Goal: Transaction & Acquisition: Purchase product/service

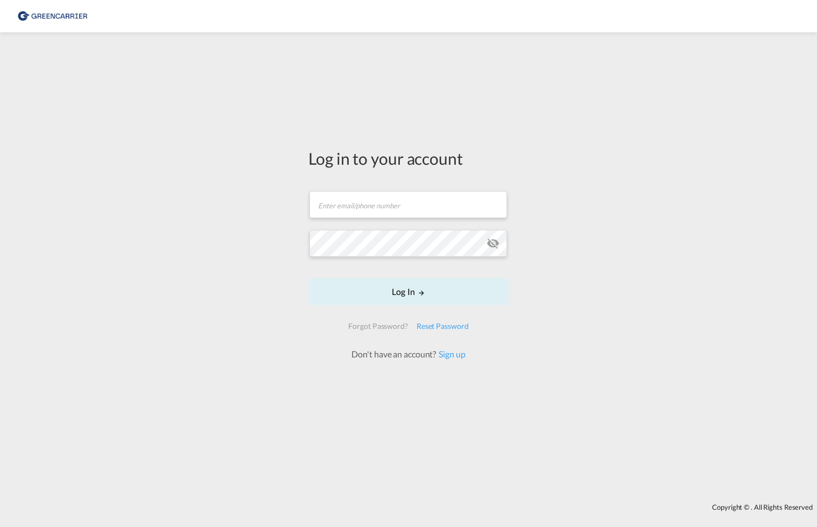
click at [374, 205] on form "Email field is required Password field is required Log In Forgot Password? Rese…" at bounding box center [408, 270] width 200 height 180
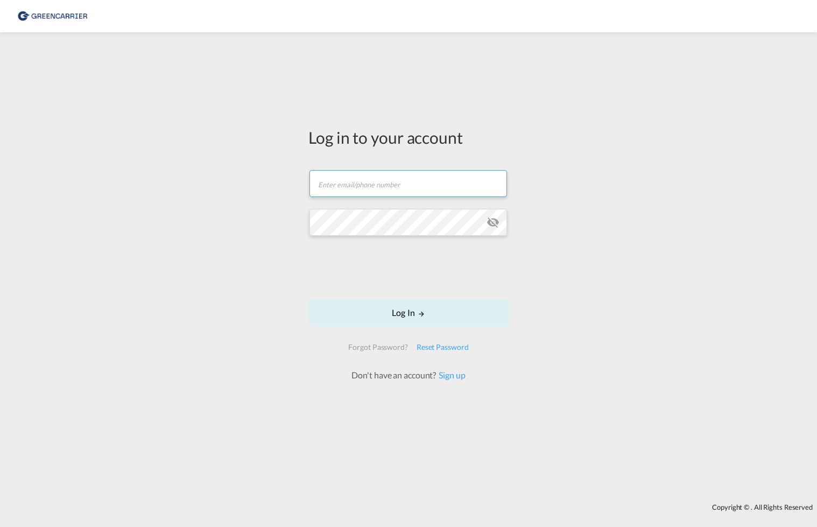
click at [374, 185] on input "text" at bounding box center [408, 183] width 198 height 27
type input "[PERSON_NAME][EMAIL_ADDRESS][PERSON_NAME][DOMAIN_NAME]"
click at [360, 185] on input "text" at bounding box center [408, 183] width 198 height 27
type input "[PERSON_NAME][EMAIL_ADDRESS][PERSON_NAME][DOMAIN_NAME]"
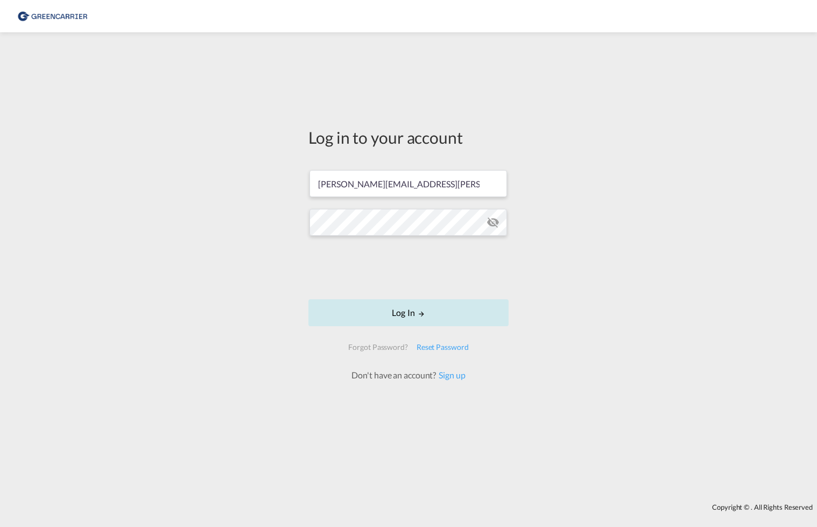
click at [400, 311] on button "Log In" at bounding box center [408, 312] width 200 height 27
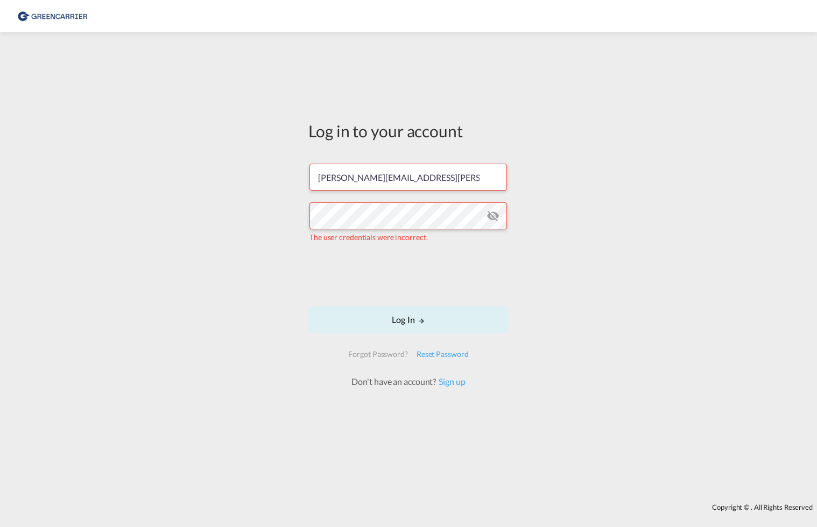
click at [495, 214] on md-icon "icon-eye-off" at bounding box center [493, 215] width 13 height 13
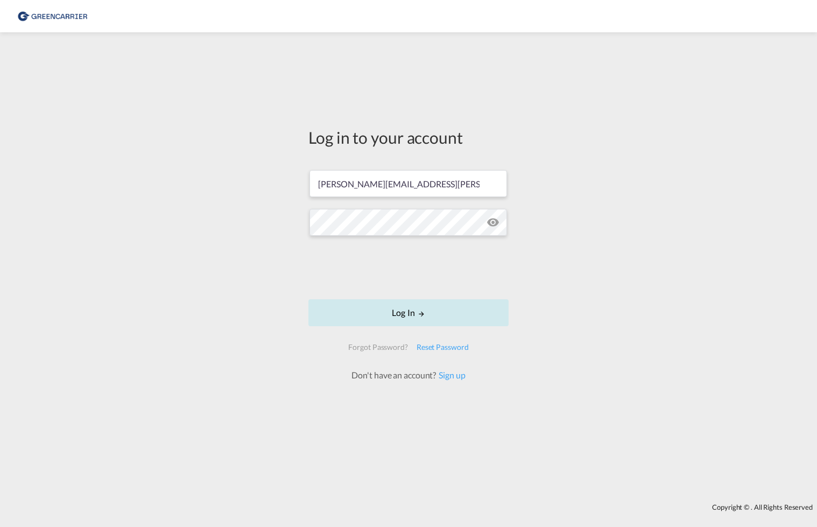
click at [404, 311] on button "Log In" at bounding box center [408, 312] width 200 height 27
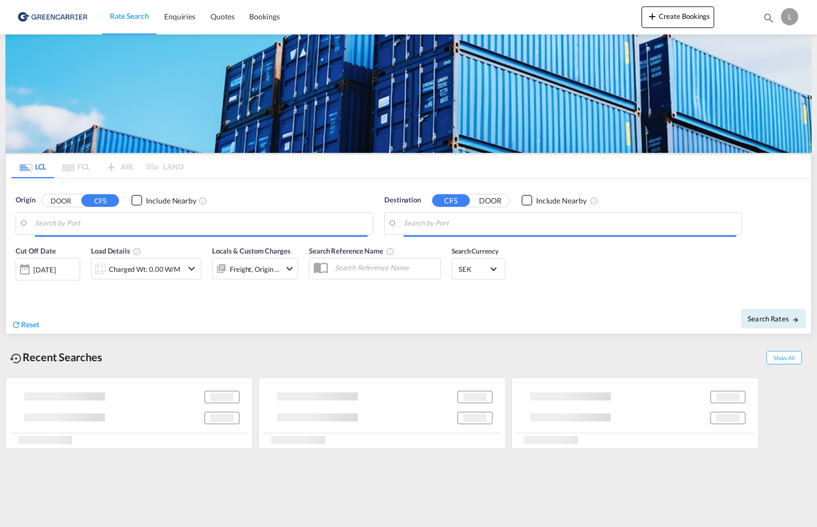
type input "SE-57631, [GEOGRAPHIC_DATA], [GEOGRAPHIC_DATA]"
type input "[GEOGRAPHIC_DATA] ([GEOGRAPHIC_DATA]), MYPKG"
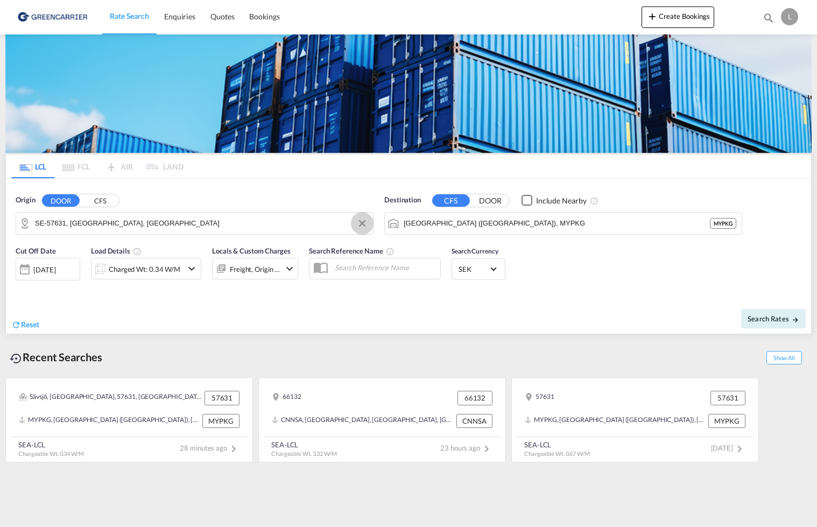
click at [362, 226] on button "Clear Input" at bounding box center [362, 223] width 16 height 16
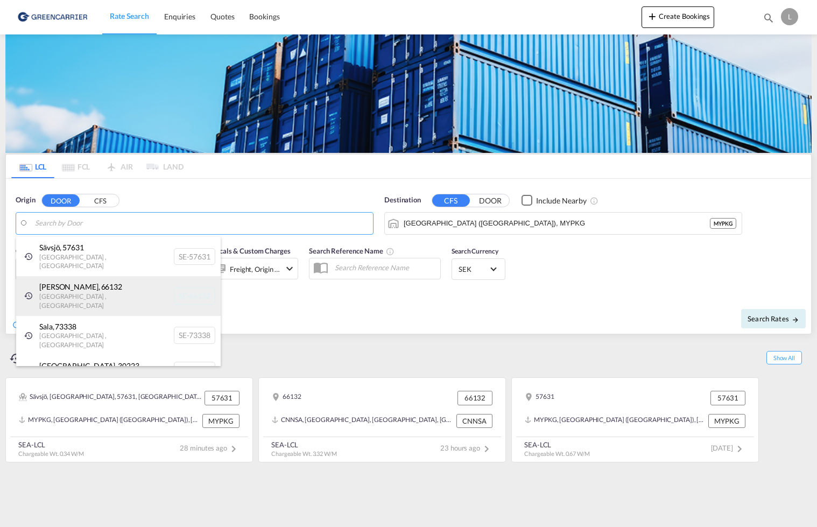
click at [54, 278] on div "[PERSON_NAME] , 66132 [GEOGRAPHIC_DATA] , [GEOGRAPHIC_DATA] SE-66132" at bounding box center [118, 295] width 205 height 39
type input "SE-66132, [PERSON_NAME], [GEOGRAPHIC_DATA]"
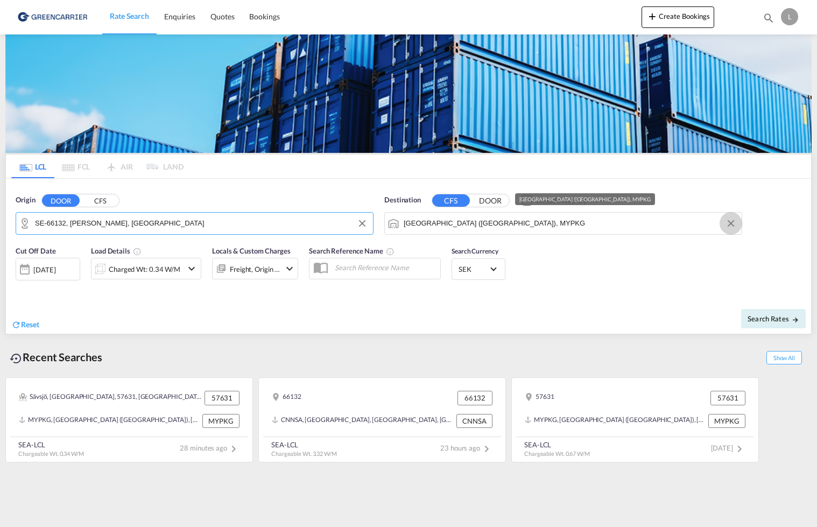
click at [733, 222] on button "Clear Input" at bounding box center [731, 223] width 16 height 16
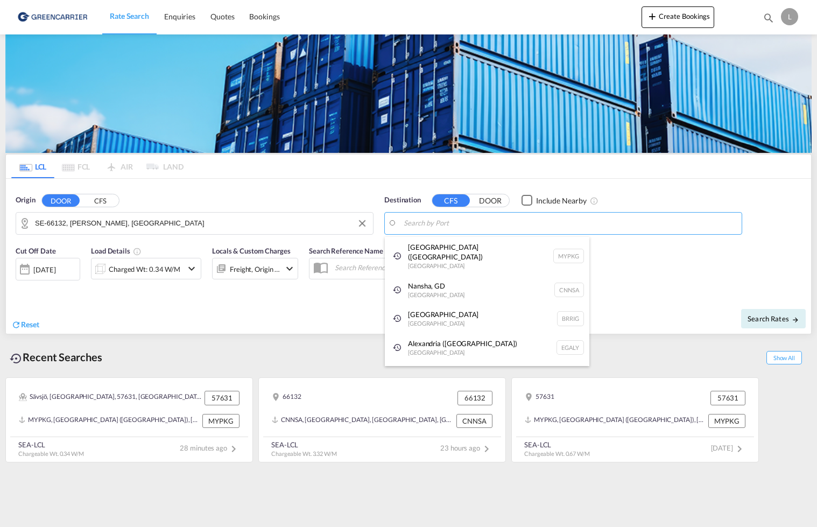
click at [540, 278] on div "Nansha, GD [GEOGRAPHIC_DATA] CNNSA" at bounding box center [487, 290] width 205 height 29
type input "Nansha, GD, CNNSA"
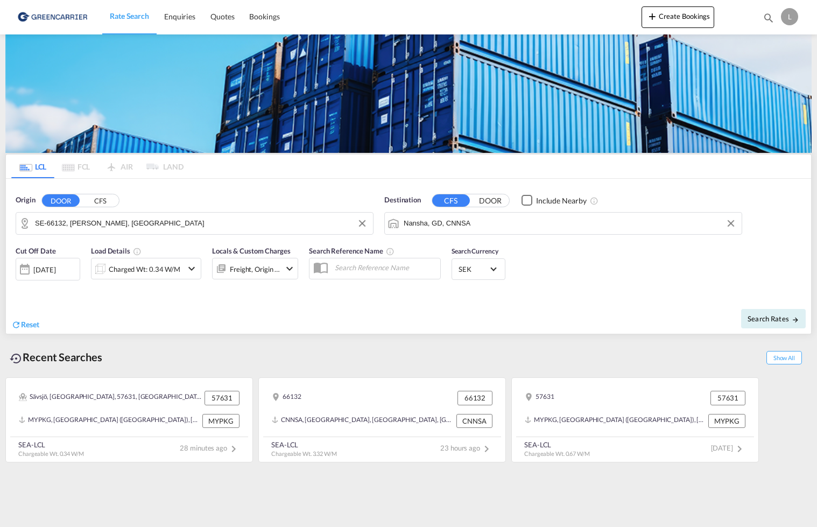
click at [191, 266] on md-icon "icon-chevron-down" at bounding box center [191, 268] width 13 height 13
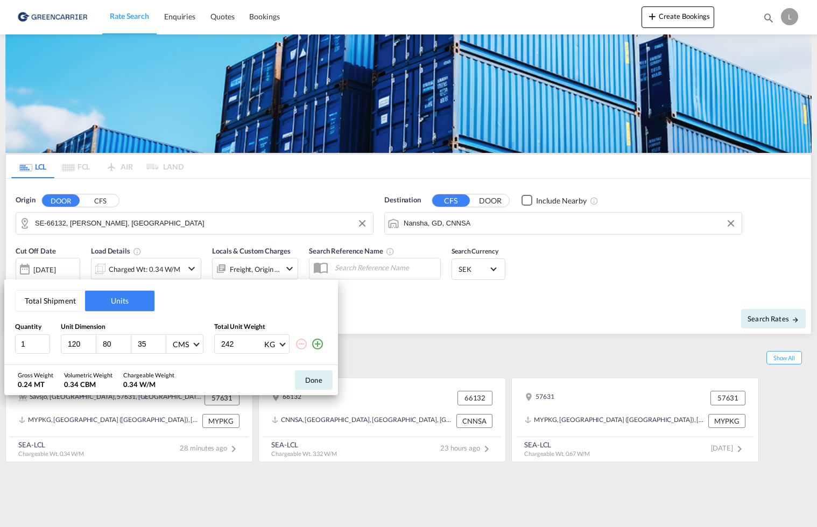
drag, startPoint x: 79, startPoint y: 342, endPoint x: 64, endPoint y: 341, distance: 14.6
click at [64, 341] on div "120" at bounding box center [78, 344] width 35 height 18
type input "560"
drag, startPoint x: 116, startPoint y: 342, endPoint x: 92, endPoint y: 343, distance: 23.7
click at [92, 343] on div "560 80 35 CMS CMS Inches" at bounding box center [132, 343] width 143 height 19
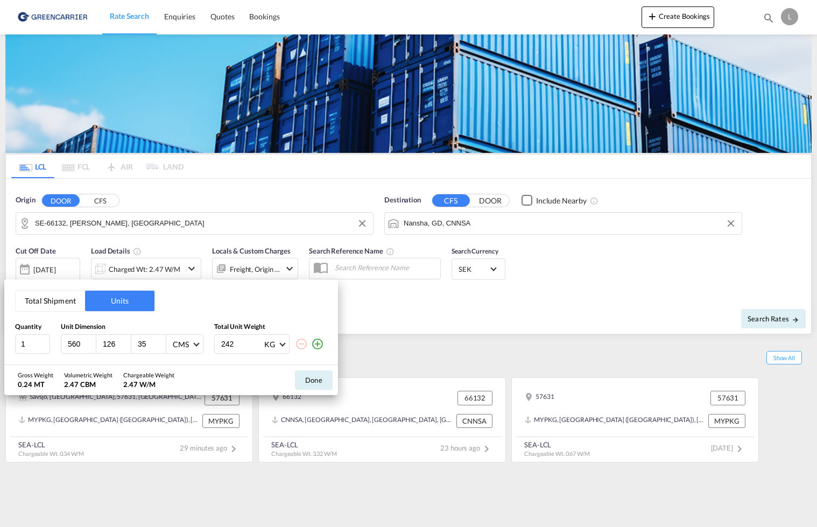
type input "126"
drag, startPoint x: 154, startPoint y: 343, endPoint x: 132, endPoint y: 343, distance: 22.6
click at [132, 343] on div "35" at bounding box center [148, 344] width 35 height 18
type input "47"
drag, startPoint x: 233, startPoint y: 343, endPoint x: 196, endPoint y: 345, distance: 36.7
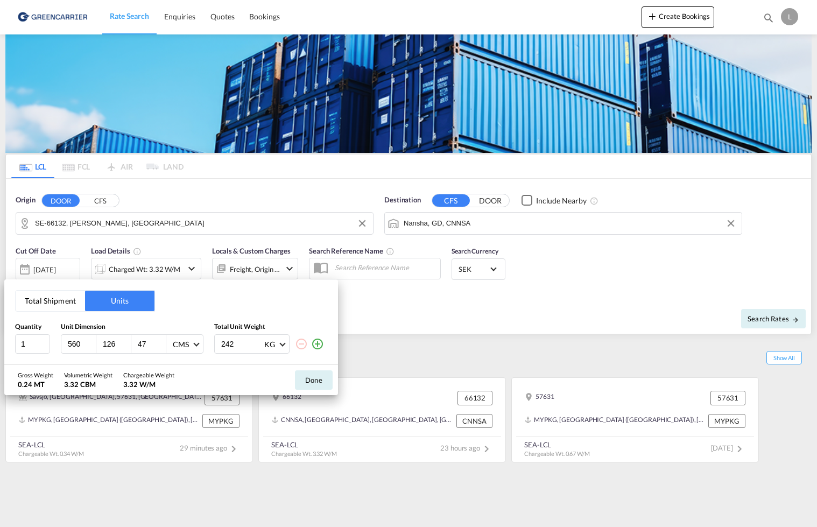
click at [196, 345] on div "1 560 126 47 CMS CMS Inches 242 KG KG LB" at bounding box center [171, 343] width 312 height 19
type input "460"
click at [313, 377] on button "Done" at bounding box center [314, 379] width 38 height 19
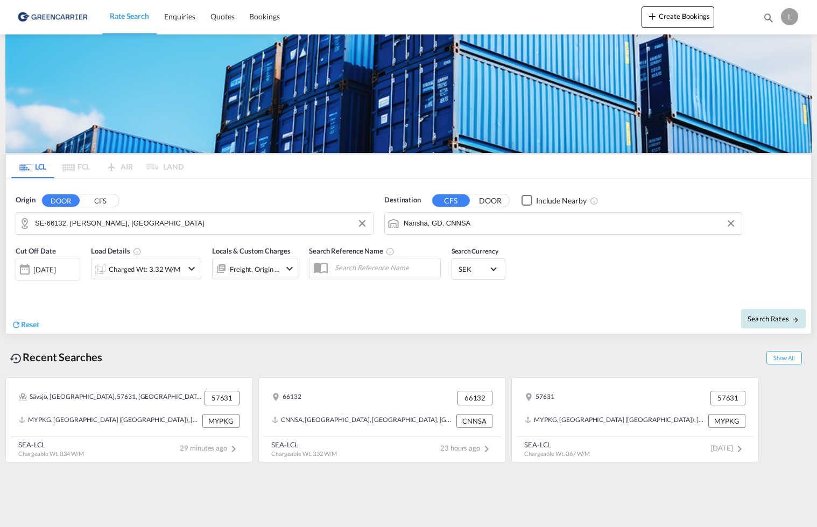
click at [758, 319] on span "Search Rates" at bounding box center [774, 318] width 52 height 9
type input "66132 to CNNSA / [DATE]"
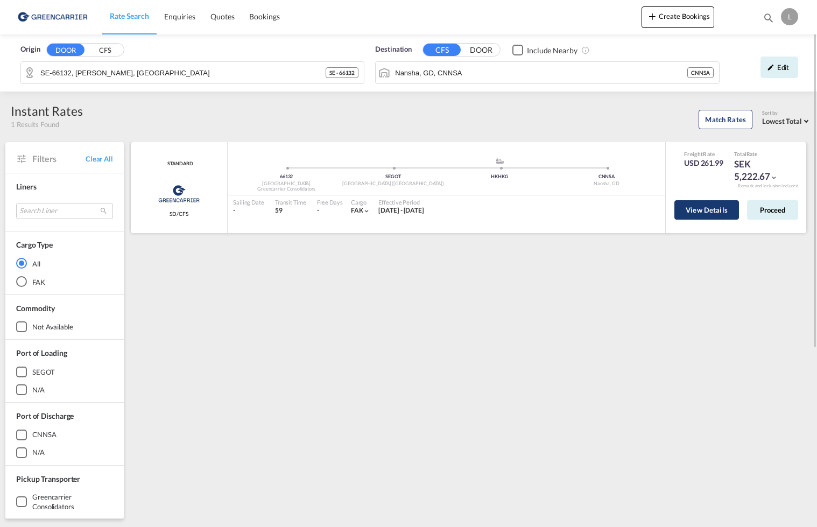
click at [704, 208] on button "View Details" at bounding box center [706, 209] width 65 height 19
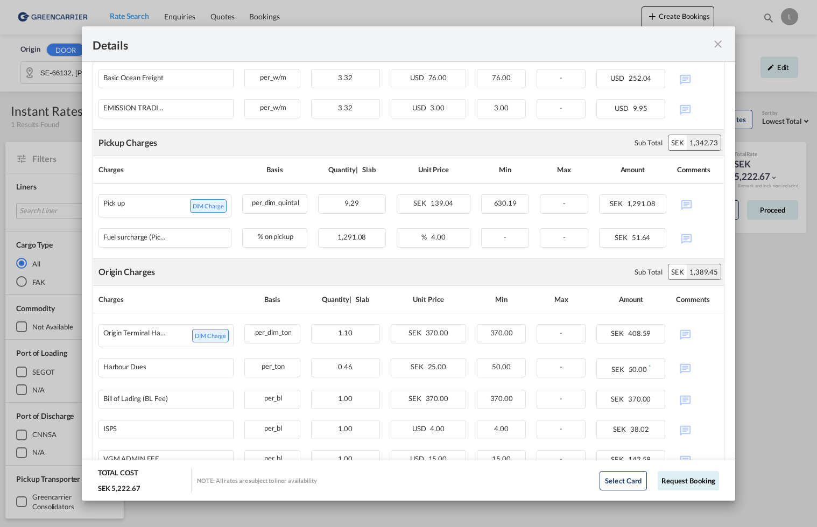
scroll to position [384, 0]
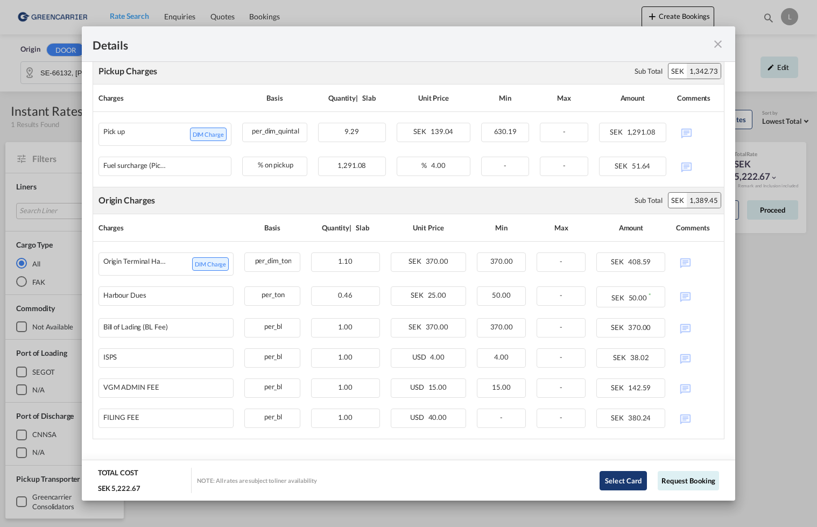
click at [613, 483] on button "Select Card" at bounding box center [623, 480] width 47 height 19
